Goal: Information Seeking & Learning: Find specific page/section

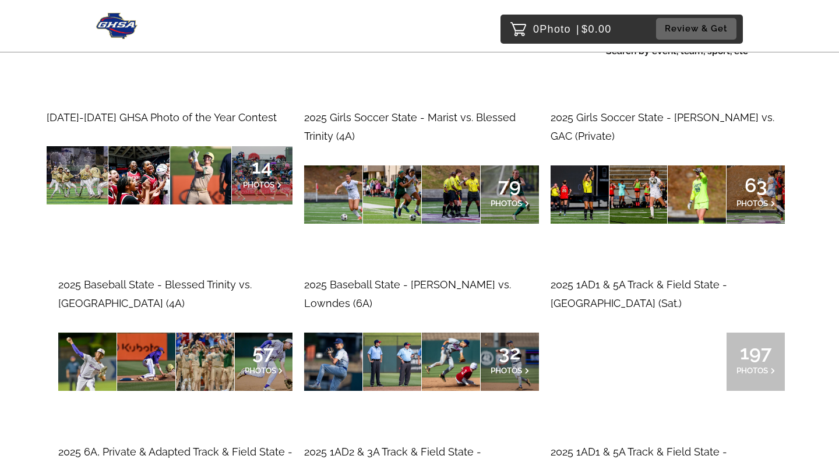
scroll to position [112, 0]
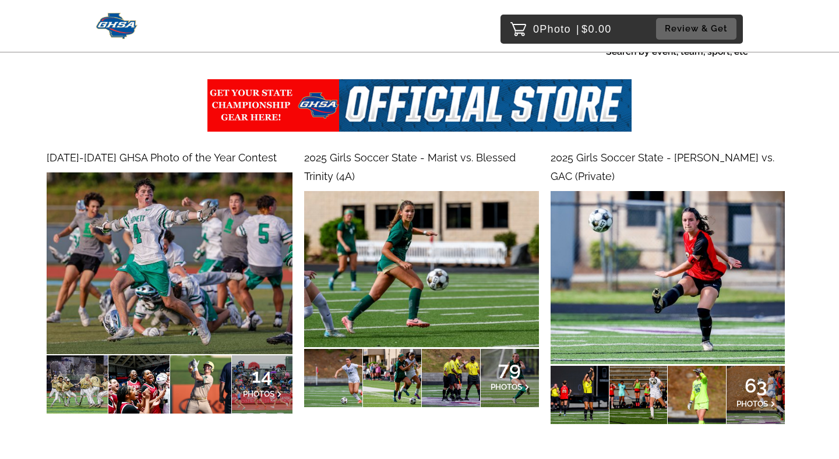
click at [379, 270] on img at bounding box center [421, 269] width 234 height 156
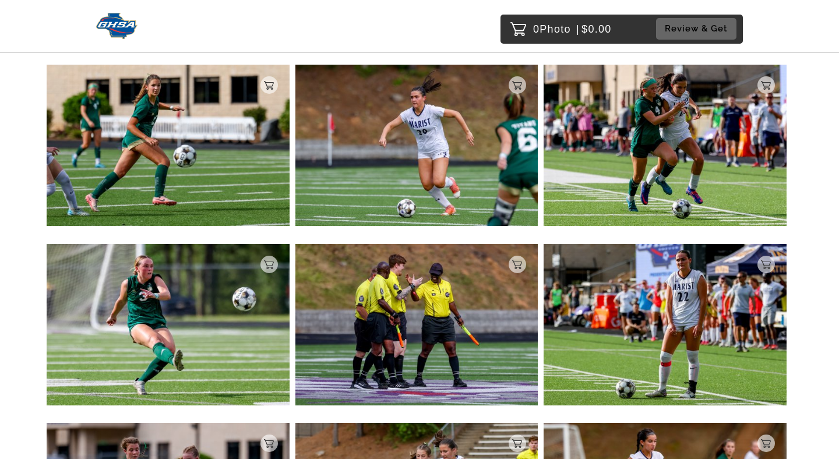
scroll to position [293, 0]
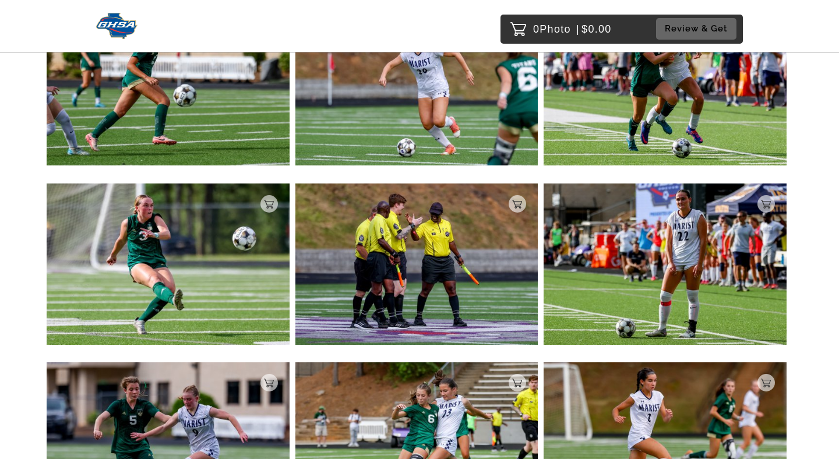
click at [379, 270] on img at bounding box center [416, 264] width 243 height 161
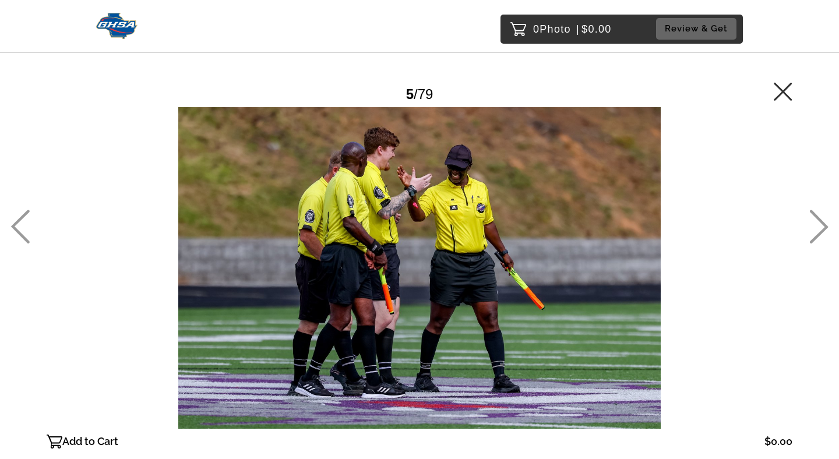
click at [15, 233] on icon at bounding box center [19, 227] width 19 height 34
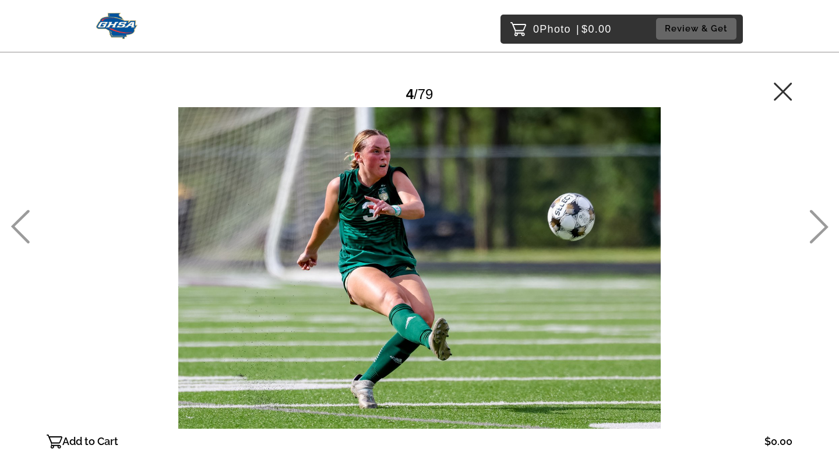
click at [15, 198] on div at bounding box center [19, 229] width 19 height 459
click at [15, 203] on div at bounding box center [19, 229] width 19 height 459
click at [24, 217] on icon at bounding box center [19, 227] width 19 height 34
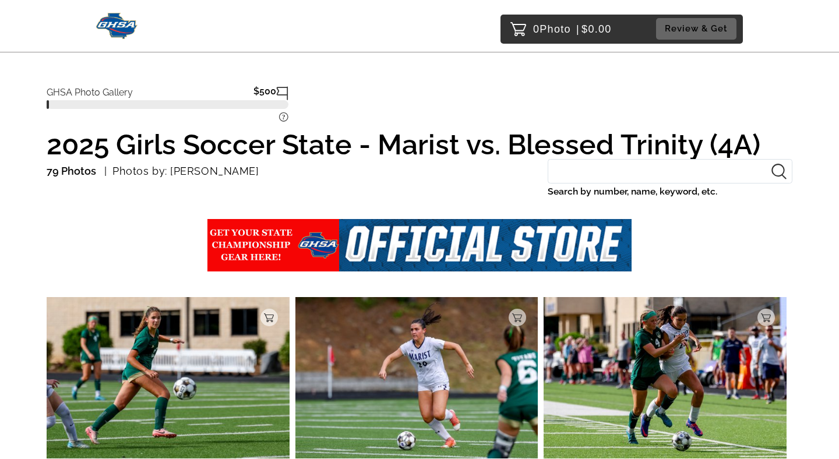
scroll to position [151, 0]
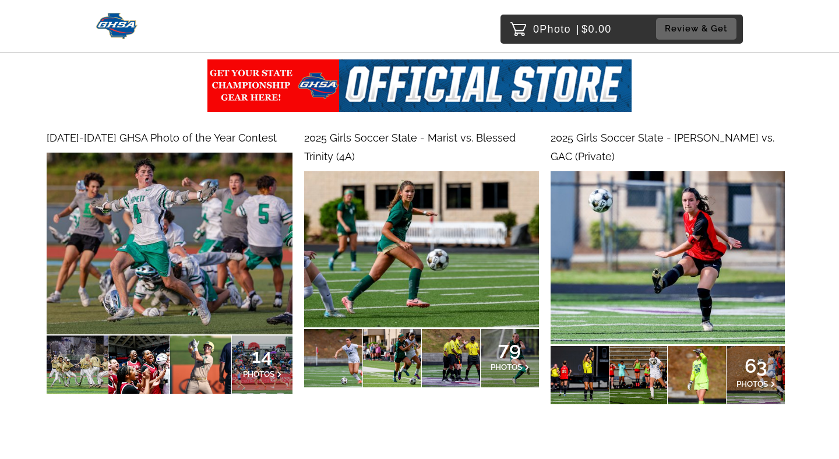
scroll to position [143, 0]
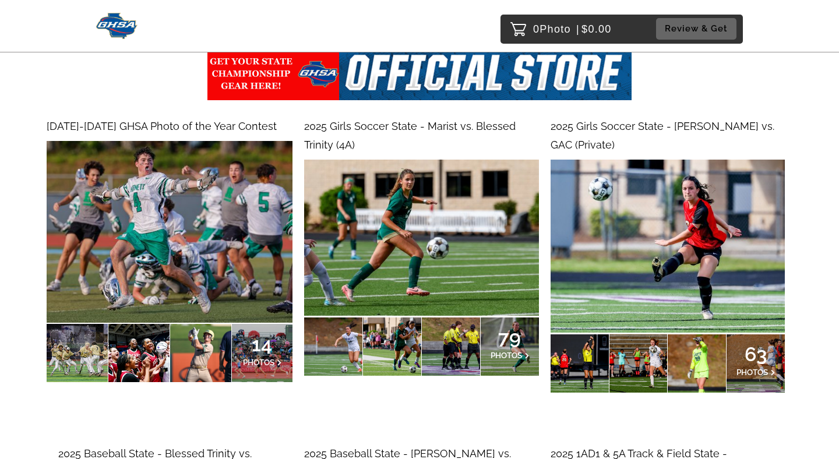
click at [160, 249] on img at bounding box center [170, 232] width 246 height 182
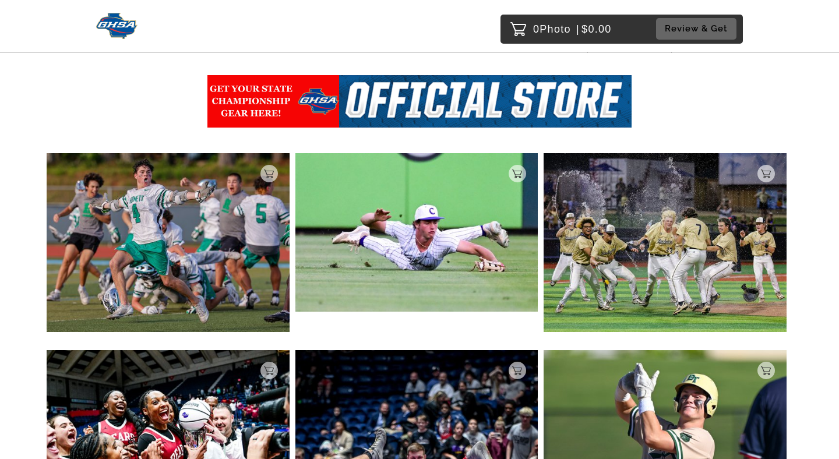
scroll to position [152, 0]
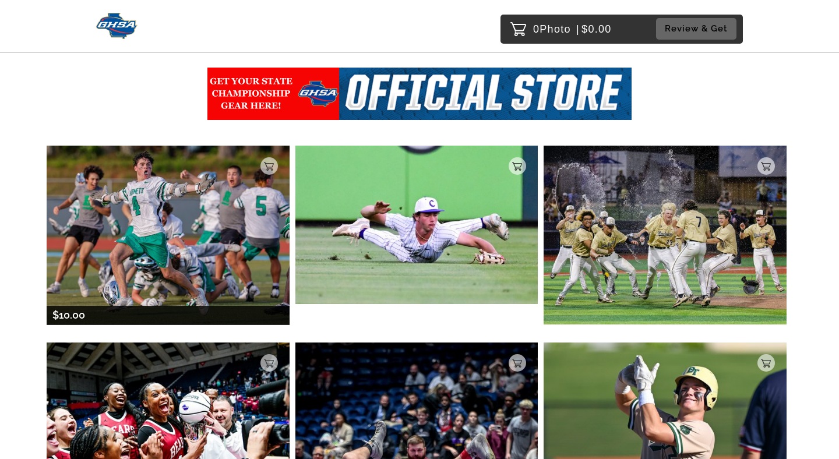
click at [205, 247] on img at bounding box center [168, 235] width 243 height 179
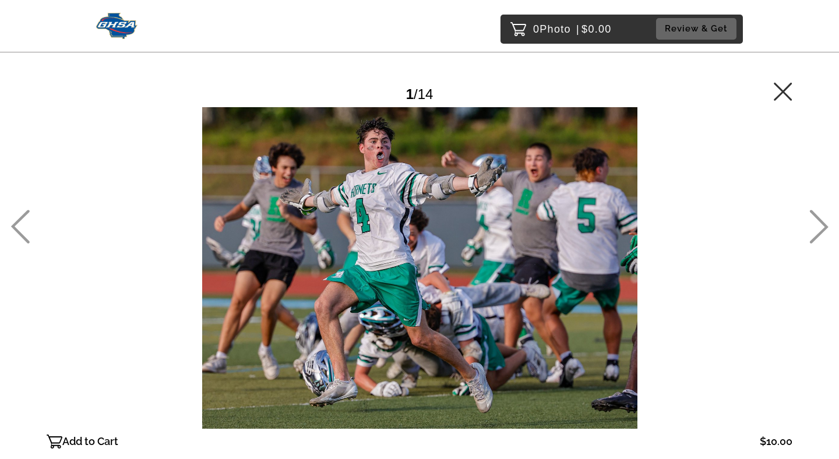
click at [822, 231] on icon at bounding box center [819, 227] width 19 height 34
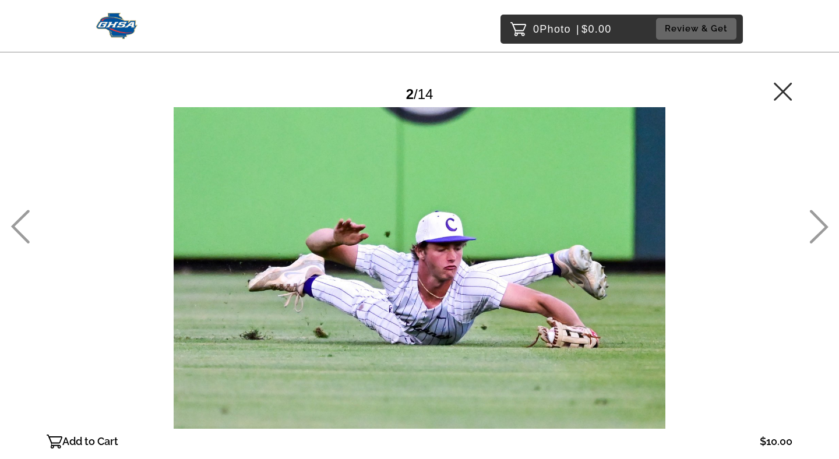
click at [822, 230] on icon at bounding box center [819, 227] width 19 height 34
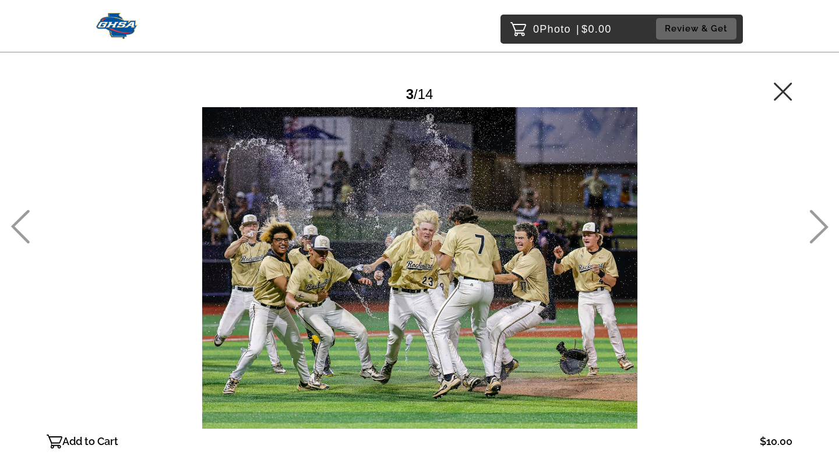
click at [822, 230] on icon at bounding box center [819, 227] width 19 height 34
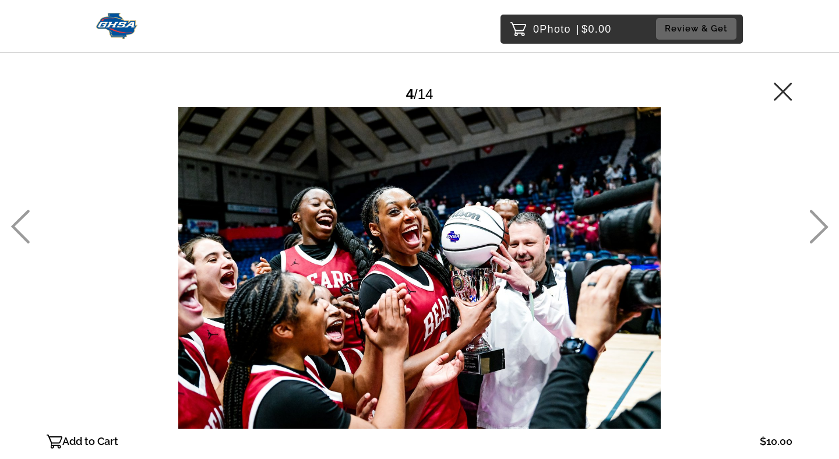
click at [822, 230] on icon at bounding box center [819, 227] width 19 height 34
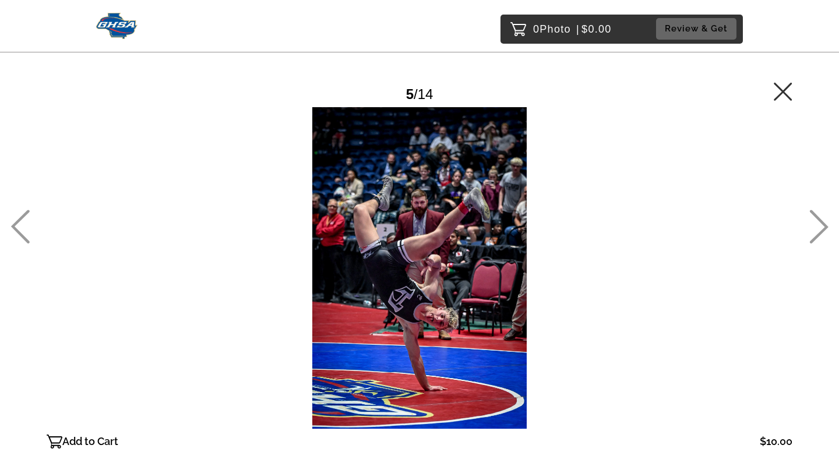
click at [822, 230] on icon at bounding box center [819, 227] width 19 height 34
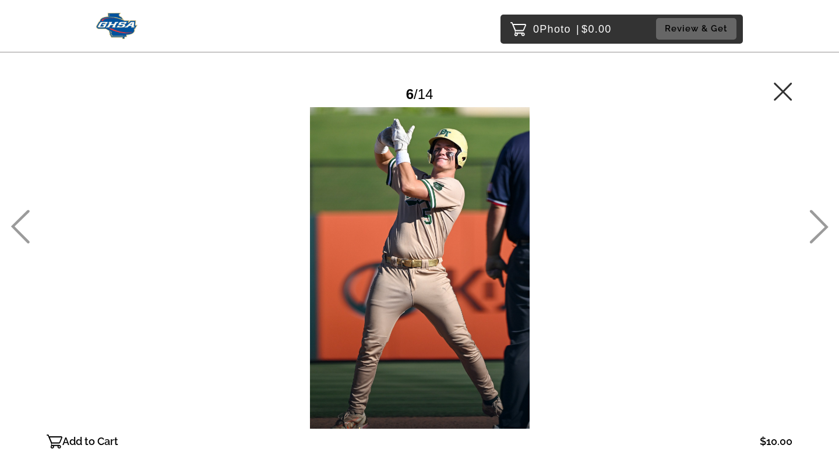
click at [822, 230] on icon at bounding box center [819, 227] width 19 height 34
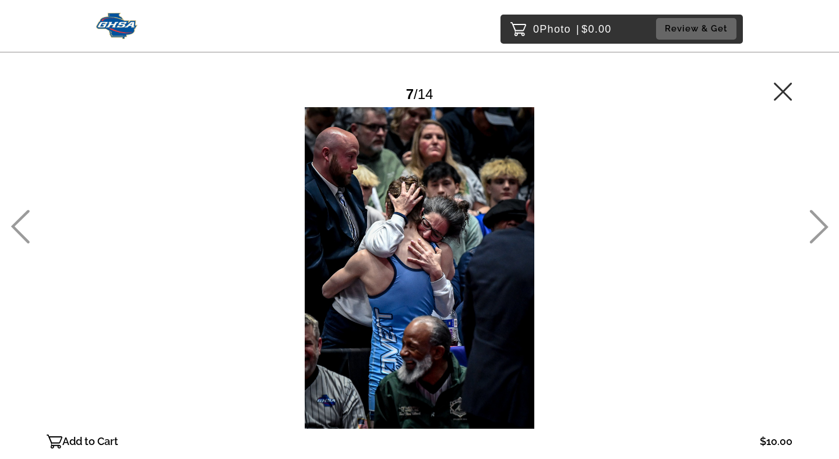
click at [822, 230] on icon at bounding box center [819, 227] width 19 height 34
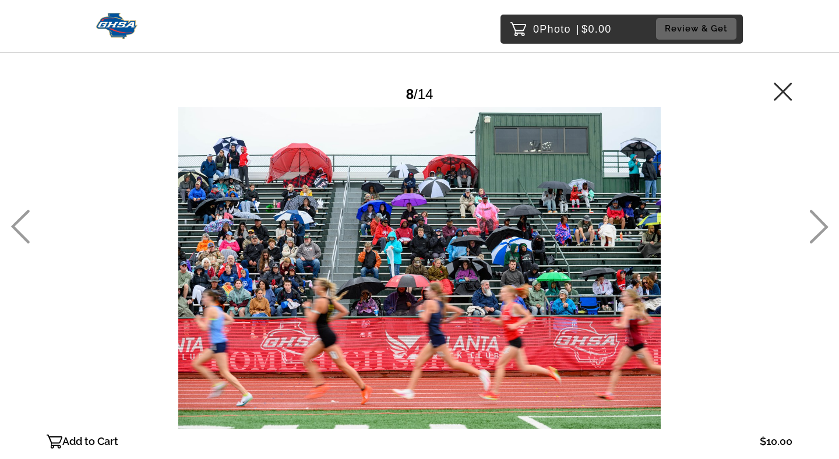
click at [823, 230] on icon at bounding box center [819, 227] width 19 height 34
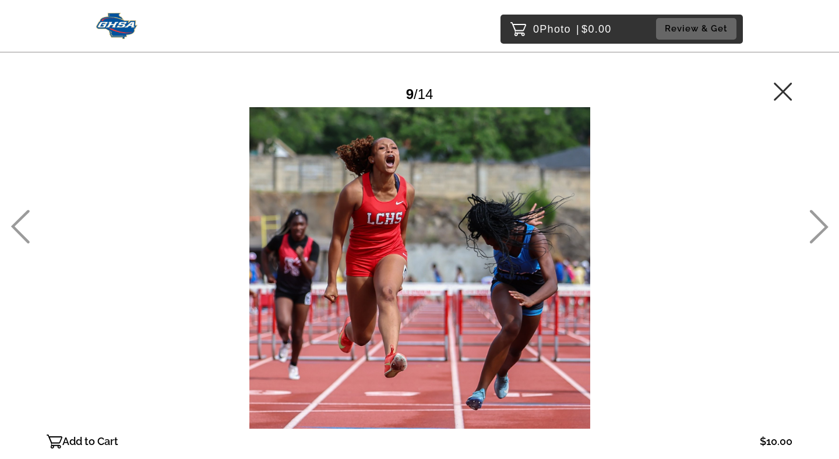
click at [823, 230] on icon at bounding box center [819, 227] width 19 height 34
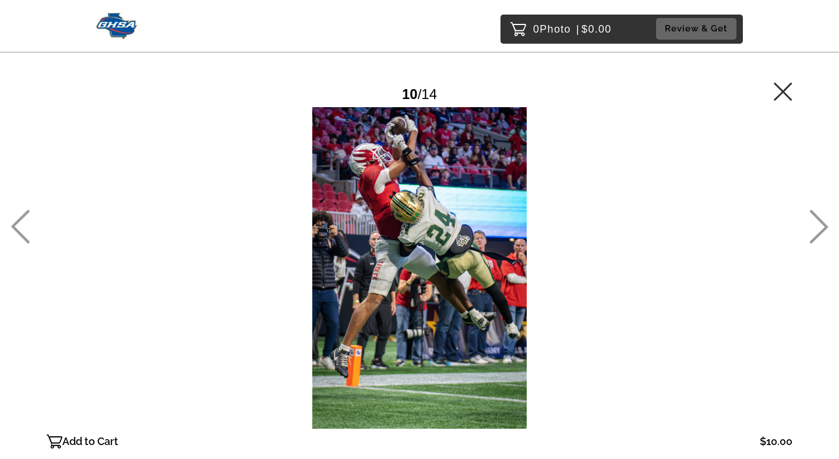
click at [823, 231] on icon at bounding box center [819, 227] width 19 height 34
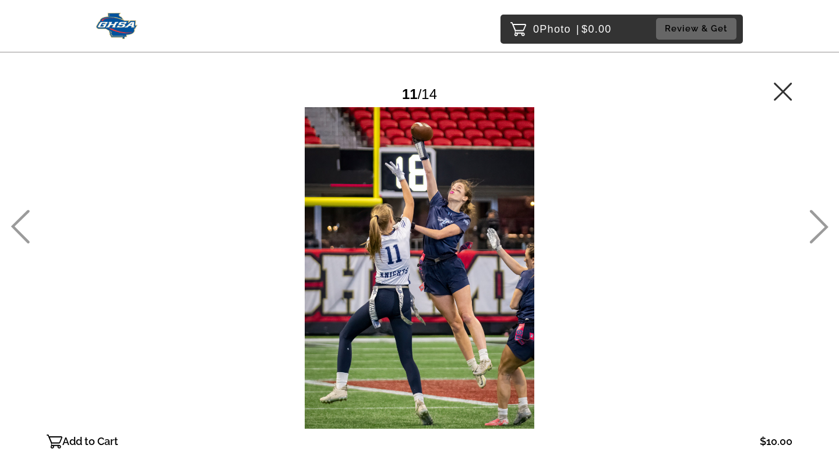
click at [823, 231] on icon at bounding box center [819, 227] width 19 height 34
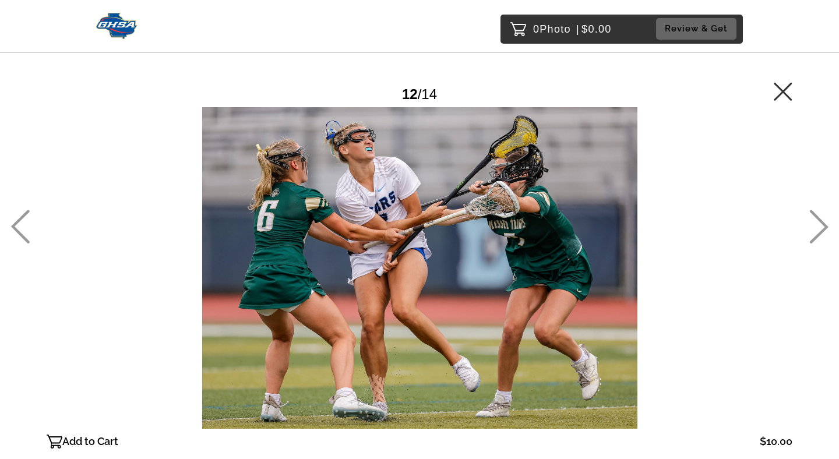
click at [823, 231] on icon at bounding box center [819, 227] width 19 height 34
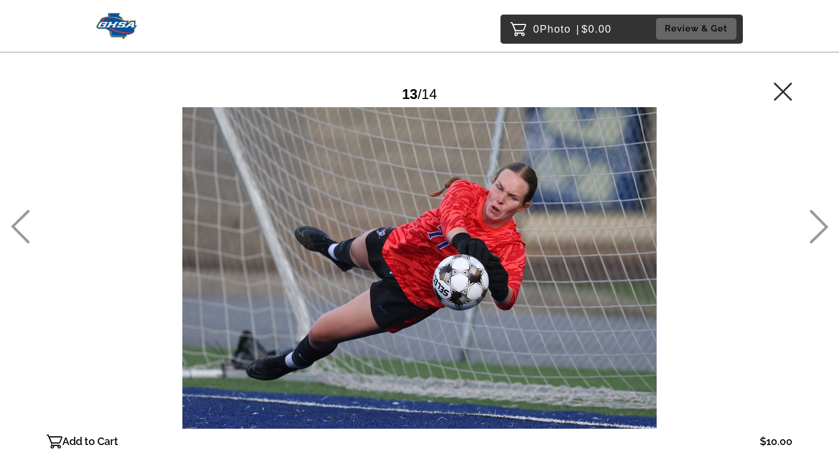
click at [823, 231] on icon at bounding box center [819, 227] width 19 height 34
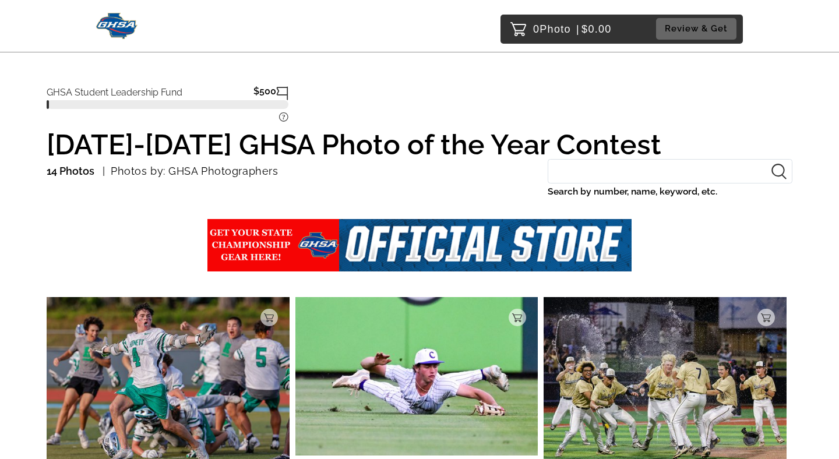
scroll to position [76, 0]
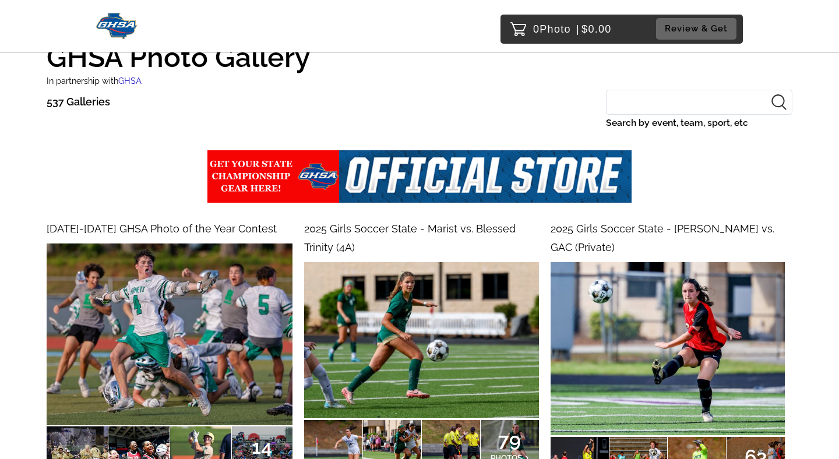
scroll to position [40, 0]
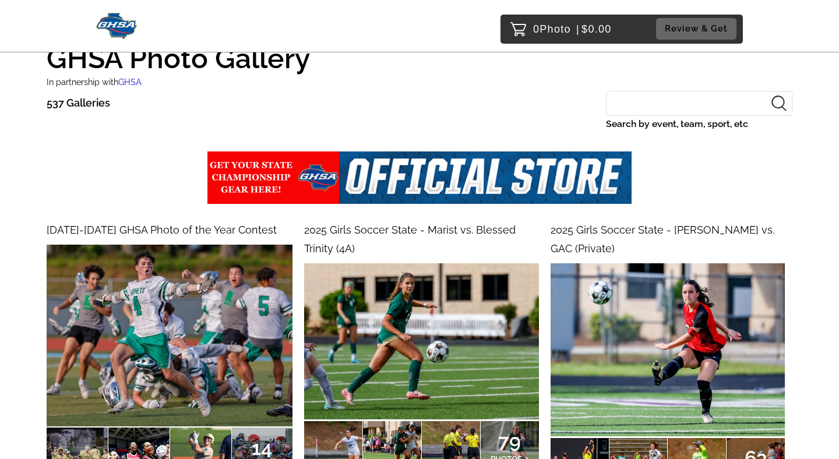
click at [640, 108] on input "Search by event, team, sport, etc" at bounding box center [699, 103] width 186 height 25
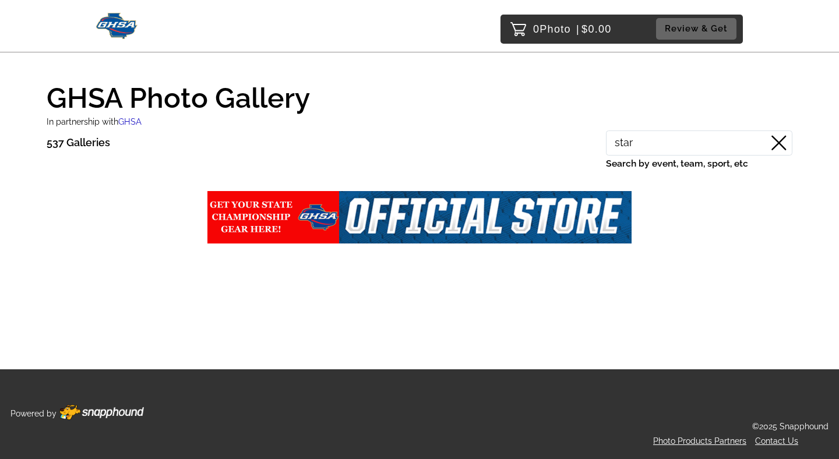
scroll to position [0, 0]
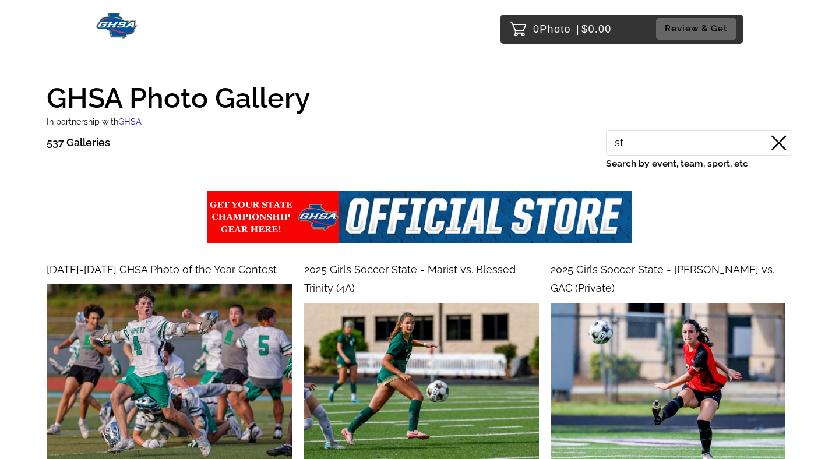
type input "s"
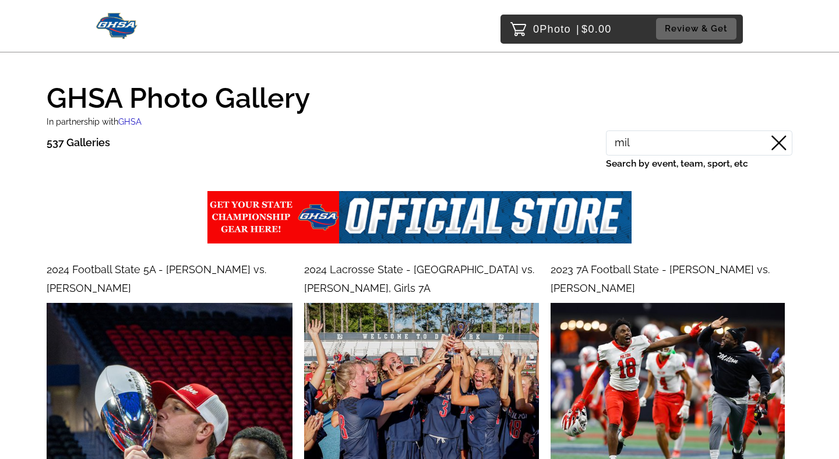
type input "mill"
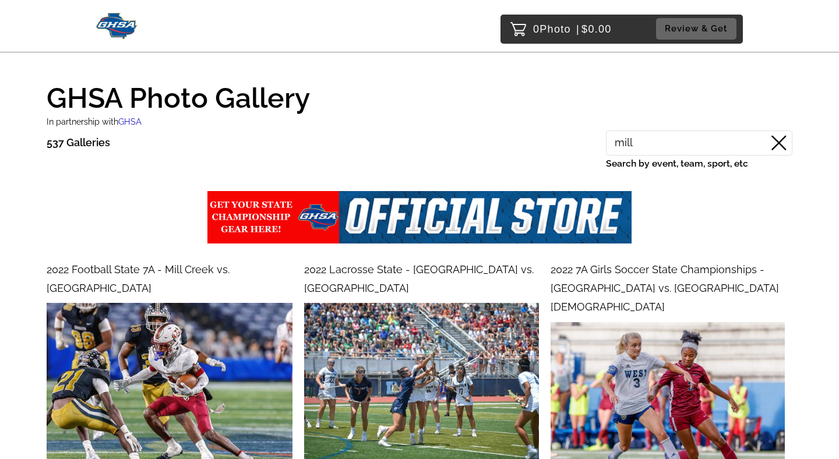
drag, startPoint x: 660, startPoint y: 145, endPoint x: 552, endPoint y: 142, distance: 107.3
click at [552, 142] on div "537 Galleries mill Search by event, team, sport, etc" at bounding box center [420, 158] width 746 height 55
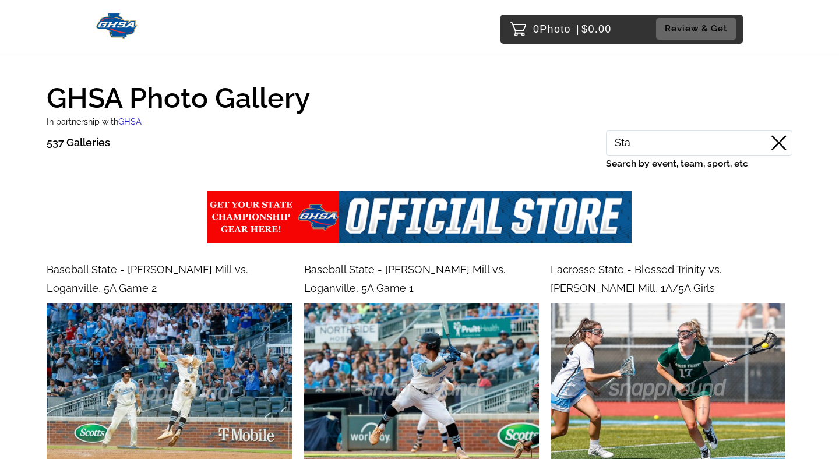
type input "St"
